Goal: Find specific page/section: Find specific page/section

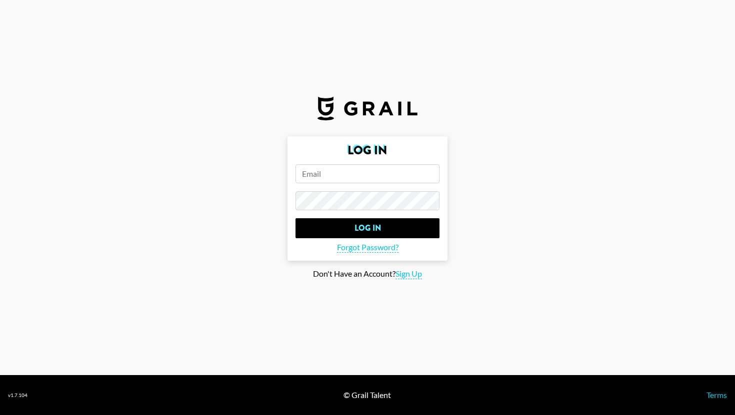
click at [316, 171] on input "email" at bounding box center [367, 173] width 144 height 19
type input "[EMAIL_ADDRESS][PERSON_NAME][DOMAIN_NAME]"
click at [295, 218] on input "Log In" at bounding box center [367, 228] width 144 height 20
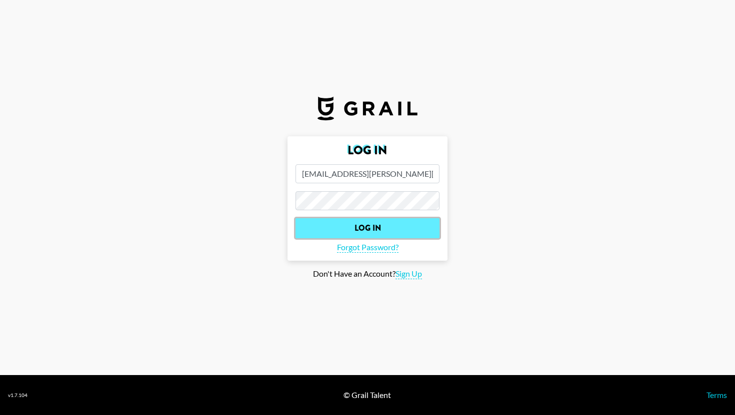
click at [351, 225] on input "Log In" at bounding box center [367, 228] width 144 height 20
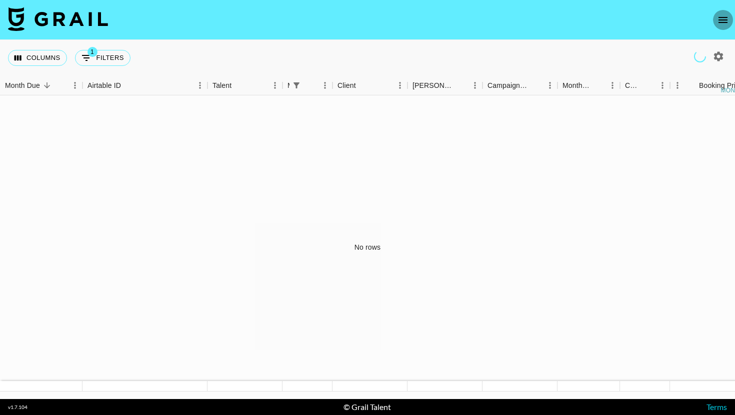
click at [717, 23] on icon "open drawer" at bounding box center [723, 20] width 12 height 12
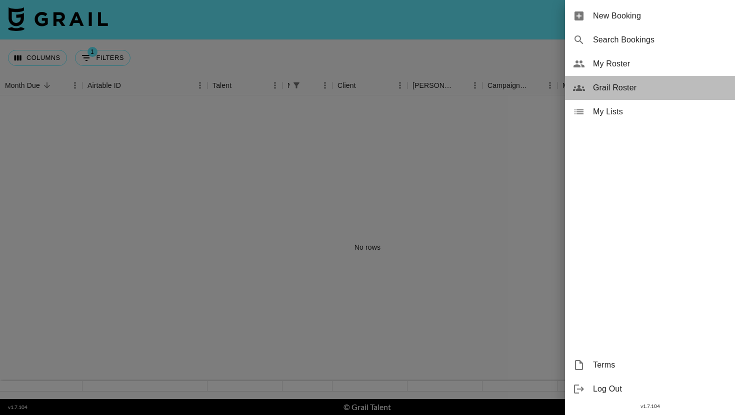
click at [626, 83] on span "Grail Roster" at bounding box center [660, 88] width 134 height 12
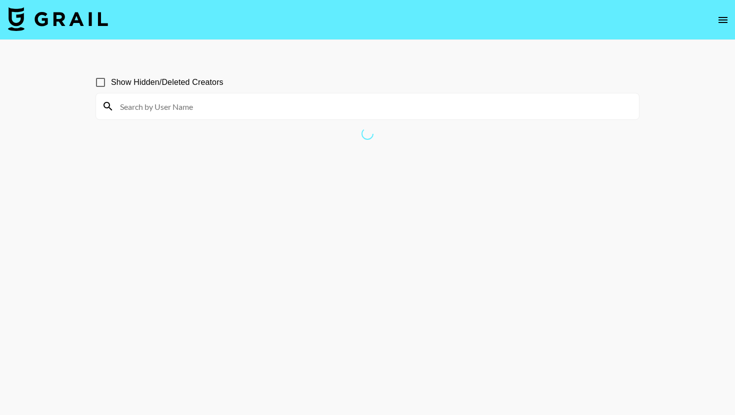
click at [151, 103] on input at bounding box center [373, 106] width 519 height 16
type input "l"
click at [163, 107] on input "madison" at bounding box center [373, 106] width 519 height 16
type input "madisonb"
click at [722, 21] on icon "open drawer" at bounding box center [723, 20] width 12 height 12
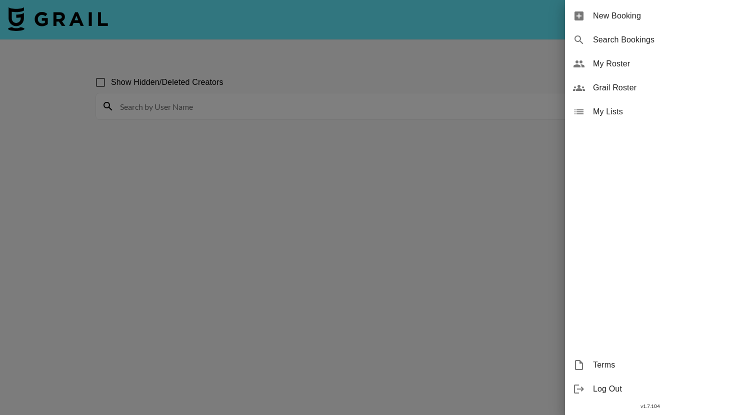
click at [620, 68] on span "My Roster" at bounding box center [660, 64] width 134 height 12
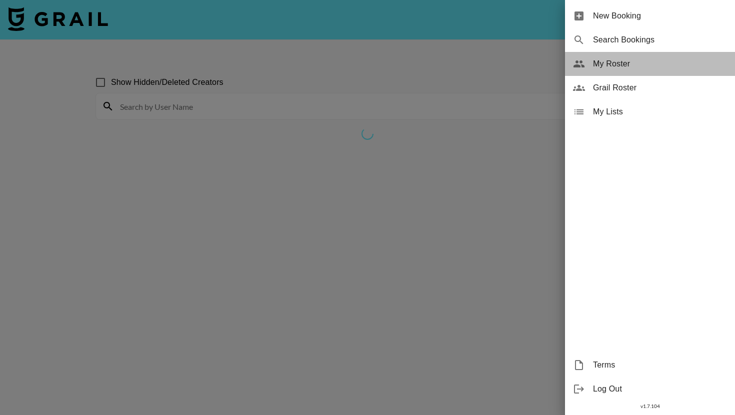
click at [618, 60] on span "My Roster" at bounding box center [660, 64] width 134 height 12
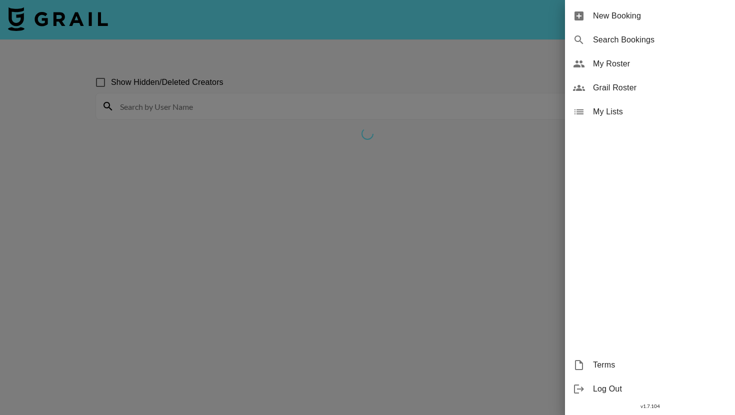
click at [591, 108] on div "My Lists" at bounding box center [650, 112] width 170 height 24
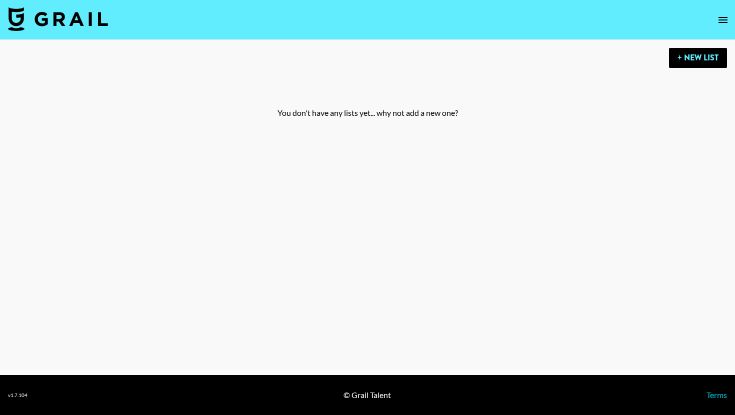
click at [724, 20] on icon "open drawer" at bounding box center [723, 20] width 12 height 12
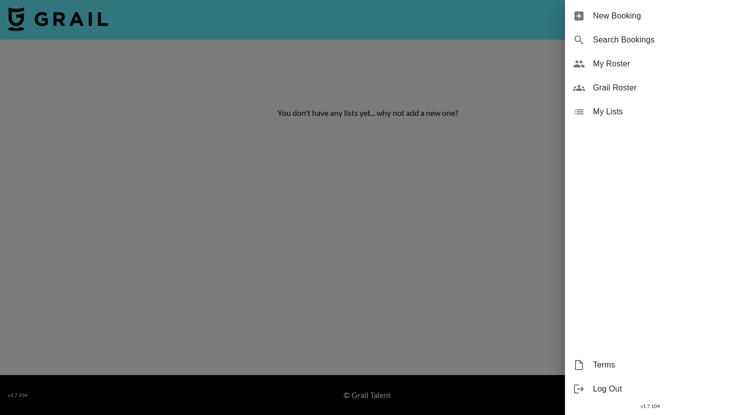
click at [644, 71] on div "My Roster" at bounding box center [650, 64] width 170 height 24
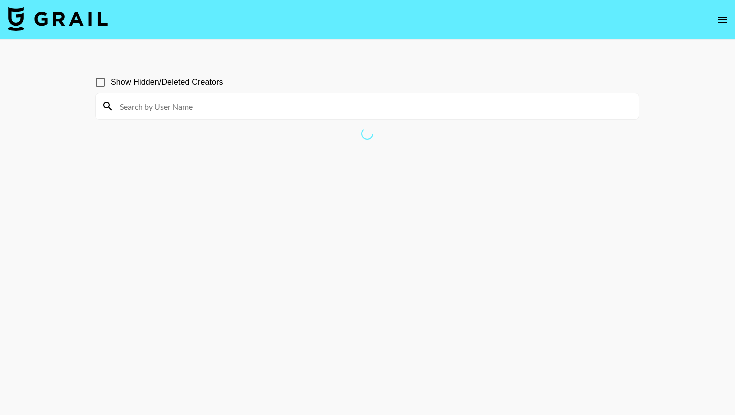
click at [729, 25] on button "open drawer" at bounding box center [723, 20] width 20 height 20
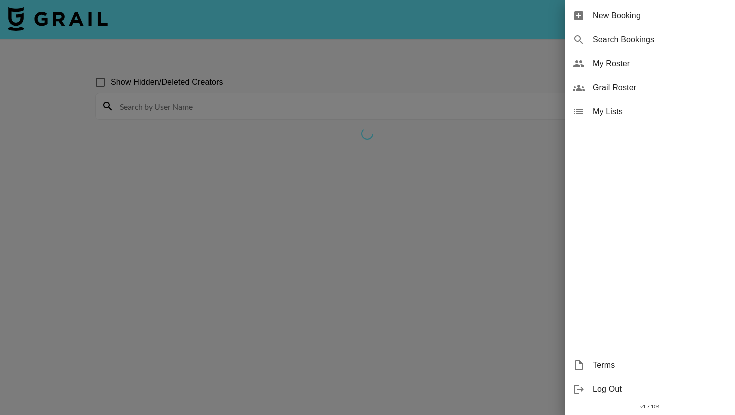
click at [630, 86] on span "Grail Roster" at bounding box center [660, 88] width 134 height 12
click at [521, 127] on div at bounding box center [367, 207] width 735 height 415
